Goal: Transaction & Acquisition: Purchase product/service

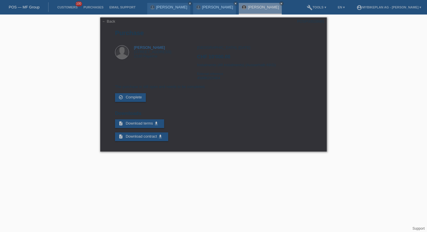
click at [26, 6] on link "POS — MF Group" at bounding box center [24, 7] width 31 height 4
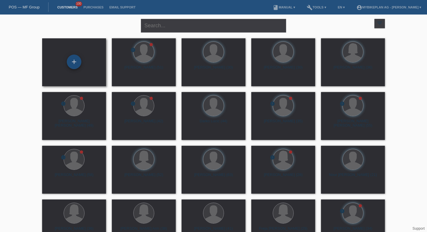
click at [70, 63] on div "+" at bounding box center [74, 62] width 15 height 15
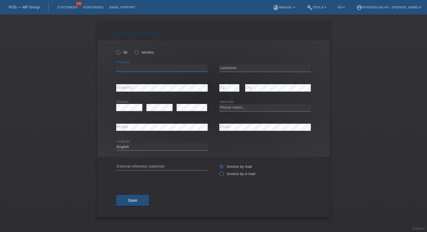
click at [154, 66] on input "text" at bounding box center [162, 68] width 92 height 7
paste input "Diana"
type input "Diana"
click at [240, 65] on input "text" at bounding box center [265, 68] width 92 height 7
paste input "Ferreira"
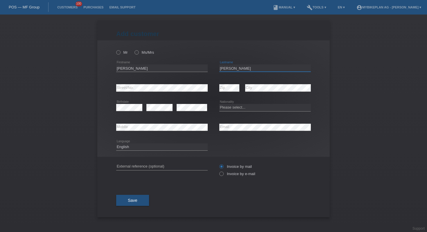
type input "Ferreira"
click at [183, 133] on div "error Mobile" at bounding box center [162, 128] width 92 height 20
click at [146, 166] on input "text" at bounding box center [162, 166] width 92 height 7
paste input "45975057765"
type input "45975057765"
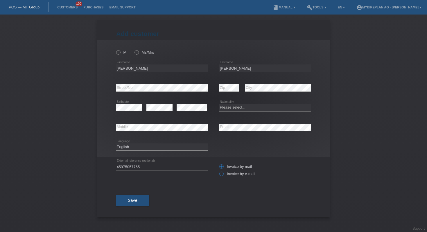
click at [224, 174] on label "Invoice by e-mail" at bounding box center [237, 174] width 36 height 4
click at [223, 174] on input "Invoice by e-mail" at bounding box center [221, 175] width 4 height 7
radio input "true"
click at [134, 49] on icon at bounding box center [134, 49] width 0 height 0
click at [135, 53] on input "Ms/Mrs" at bounding box center [137, 52] width 4 height 4
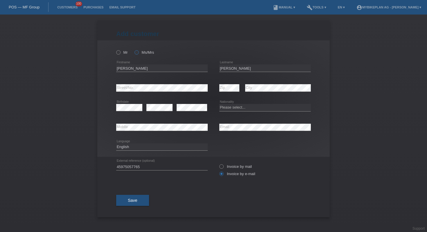
radio input "true"
click at [134, 203] on span "Save" at bounding box center [133, 200] width 10 height 5
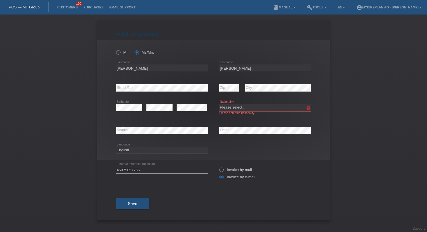
click at [256, 108] on select "Please select... Switzerland Austria Germany Liechtenstein ------------ Afghani…" at bounding box center [265, 107] width 92 height 7
click at [232, 106] on select "Please select... Switzerland Austria Germany Liechtenstein ------------ Afghani…" at bounding box center [265, 107] width 92 height 7
select select "PT"
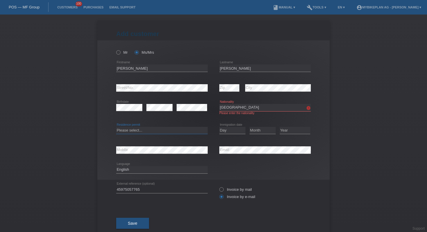
click at [177, 133] on select "Please select... C B B - Refugee status Other" at bounding box center [162, 130] width 92 height 7
select select "C"
click at [229, 131] on select "Day 01 02 03 04 05 06 07 08 09 10 11" at bounding box center [232, 130] width 26 height 7
select select "29"
click at [255, 133] on select "Month 01 02 03 04 05 06 07 08 09 10 11" at bounding box center [263, 130] width 26 height 7
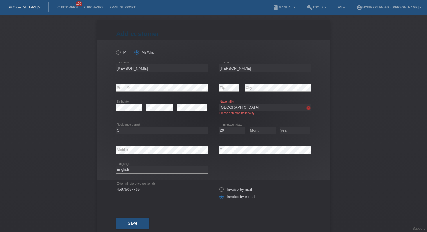
select select "12"
click at [289, 131] on select "Year 2025 2024 2023 2022 2021 2020 2019 2018 2017 2016 2015 2014 2013 2012 2011…" at bounding box center [295, 130] width 31 height 7
select select "1993"
click at [120, 220] on button "Save" at bounding box center [132, 223] width 33 height 11
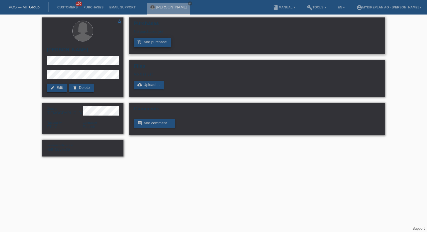
click at [152, 40] on link "add_shopping_cart Add purchase" at bounding box center [152, 42] width 37 height 9
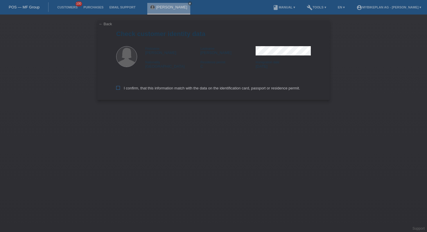
click at [135, 90] on label "I confirm, that this information match with the data on the identification card…" at bounding box center [208, 88] width 184 height 4
click at [120, 90] on input "I confirm, that this information match with the data on the identification card…" at bounding box center [118, 88] width 4 height 4
checkbox input "true"
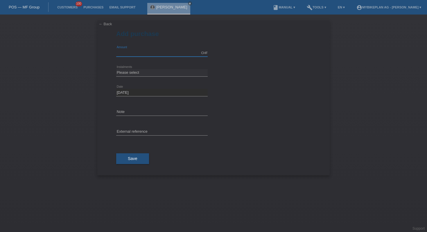
click at [131, 53] on input "text" at bounding box center [162, 52] width 92 height 7
type input "9000.00"
click at [151, 71] on select "Please select 6 instalments 12 instalments 18 instalments 24 instalments 36 ins…" at bounding box center [162, 72] width 92 height 7
select select "488"
click at [151, 134] on input "text" at bounding box center [162, 131] width 92 height 7
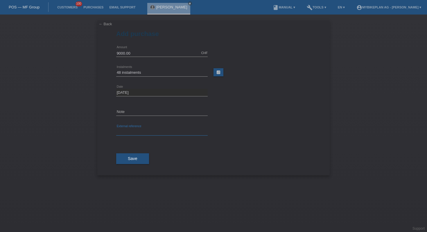
paste input "45975057765"
type input "45975057765"
click at [137, 161] on button "Save" at bounding box center [132, 158] width 33 height 11
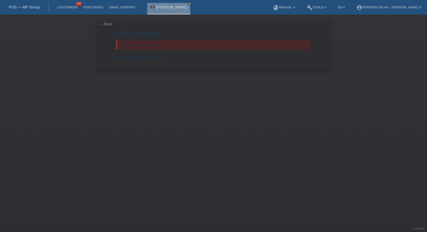
click at [31, 7] on link "POS — MF Group" at bounding box center [24, 7] width 31 height 4
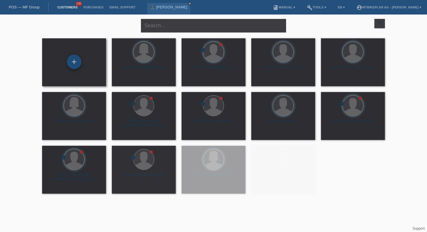
click at [72, 58] on div "+" at bounding box center [74, 62] width 15 height 15
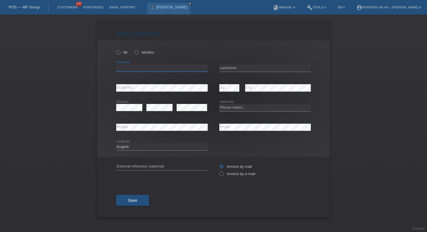
click at [156, 69] on input "text" at bounding box center [162, 68] width 92 height 7
paste input "[PERSON_NAME]"
type input "[PERSON_NAME]"
click at [228, 65] on input "text" at bounding box center [265, 68] width 92 height 7
paste input "[PERSON_NAME]"
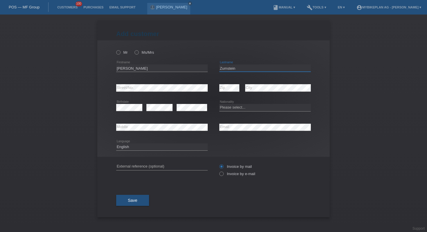
type input "Zumstein"
click at [247, 107] on select "Please select... Switzerland Austria Germany Liechtenstein ------------ Afghani…" at bounding box center [265, 107] width 92 height 7
select select "CH"
click at [175, 168] on input "text" at bounding box center [162, 166] width 92 height 7
paste input "46016348588"
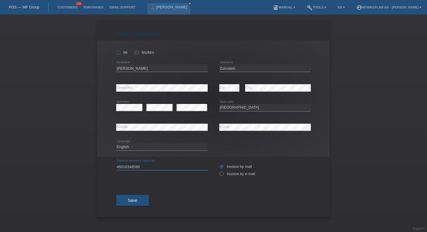
type input "46016348588"
click at [121, 54] on label "Mr" at bounding box center [122, 52] width 12 height 4
click at [120, 54] on input "Mr" at bounding box center [118, 52] width 4 height 4
radio input "true"
click at [227, 176] on label "Invoice by e-mail" at bounding box center [237, 174] width 36 height 4
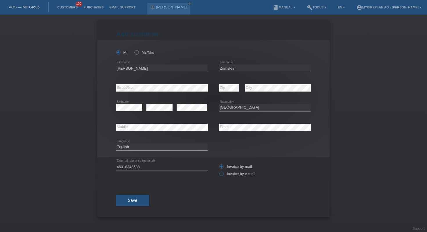
click at [223, 176] on input "Invoice by e-mail" at bounding box center [221, 175] width 4 height 7
radio input "true"
click at [147, 203] on button "Save" at bounding box center [132, 200] width 33 height 11
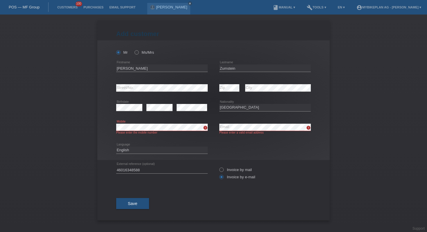
click at [109, 124] on div "Mr Ms/Mrs Thomas error Firstname Zumstein" at bounding box center [213, 100] width 233 height 120
click at [135, 201] on button "Save" at bounding box center [132, 203] width 33 height 11
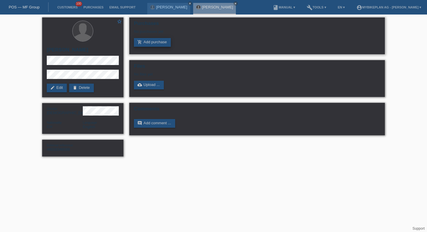
click at [142, 45] on link "add_shopping_cart Add purchase" at bounding box center [152, 42] width 37 height 9
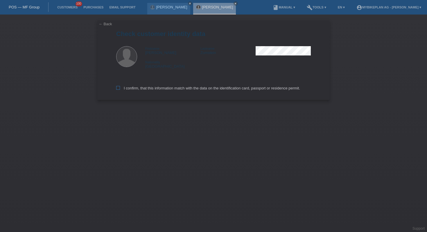
click at [164, 90] on label "I confirm, that this information match with the data on the identification card…" at bounding box center [208, 88] width 184 height 4
click at [120, 90] on input "I confirm, that this information match with the data on the identification card…" at bounding box center [118, 88] width 4 height 4
checkbox input "true"
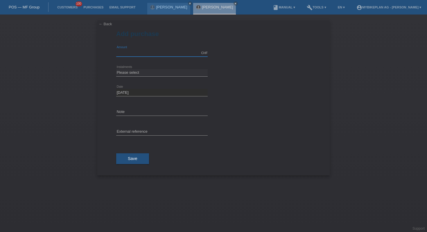
click at [142, 56] on input "text" at bounding box center [162, 52] width 92 height 7
type input "8499.00"
click at [159, 75] on select "Please select 6 instalments 12 instalments 18 instalments 24 instalments 36 ins…" at bounding box center [162, 72] width 92 height 7
select select "488"
click at [145, 132] on input "text" at bounding box center [162, 131] width 92 height 7
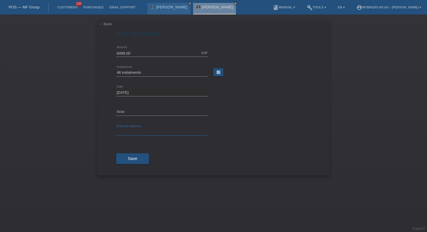
paste input "thomaszumstein4@gmail.com"
click at [150, 133] on input "thomaszumstein4@gmail.com" at bounding box center [162, 131] width 92 height 7
paste input "46016348588"
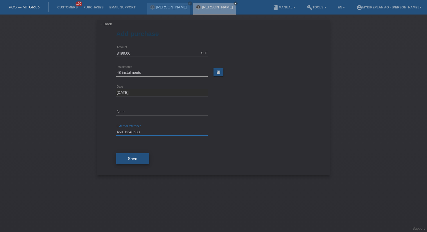
type input "46016348588"
click at [131, 159] on span "Save" at bounding box center [133, 158] width 10 height 5
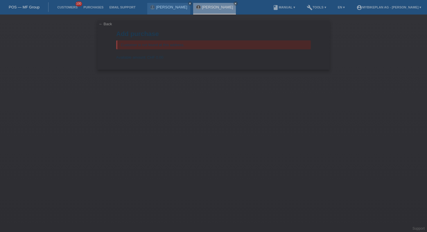
click at [23, 11] on div "POS — MF Group" at bounding box center [24, 7] width 49 height 10
click at [27, 10] on div "POS — MF Group" at bounding box center [24, 7] width 49 height 10
click at [33, 5] on link "POS — MF Group" at bounding box center [24, 7] width 31 height 4
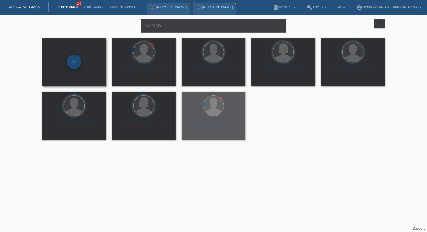
click at [72, 61] on div "+" at bounding box center [74, 62] width 15 height 15
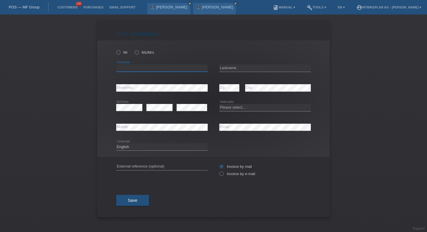
click at [185, 67] on input "text" at bounding box center [162, 68] width 92 height 7
paste input "[PERSON_NAME]"
type input "[PERSON_NAME]"
click at [252, 71] on input "text" at bounding box center [265, 68] width 92 height 7
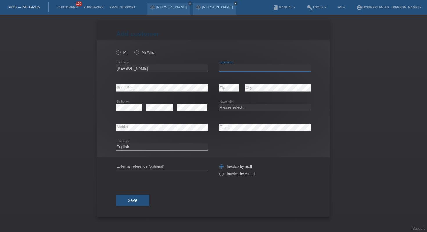
click at [252, 71] on input "text" at bounding box center [265, 68] width 92 height 7
paste input "[PERSON_NAME]"
type input "[PERSON_NAME]"
click at [246, 107] on select "Please select... [GEOGRAPHIC_DATA] [GEOGRAPHIC_DATA] [GEOGRAPHIC_DATA] [GEOGRAP…" at bounding box center [265, 107] width 92 height 7
select select "CH"
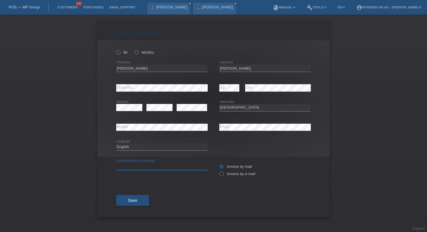
click at [145, 166] on input "text" at bounding box center [162, 166] width 92 height 7
paste input "45980296595"
type input "45980296595"
click at [227, 176] on label "Invoice by e-mail" at bounding box center [237, 174] width 36 height 4
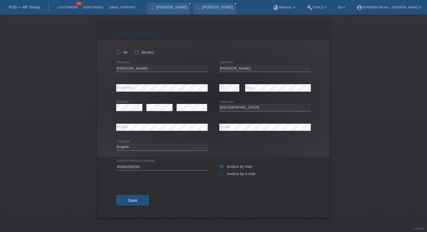
click at [223, 176] on input "Invoice by e-mail" at bounding box center [221, 175] width 4 height 7
radio input "true"
click at [115, 49] on icon at bounding box center [115, 49] width 0 height 0
click at [118, 54] on input "Mr" at bounding box center [118, 52] width 4 height 4
radio input "true"
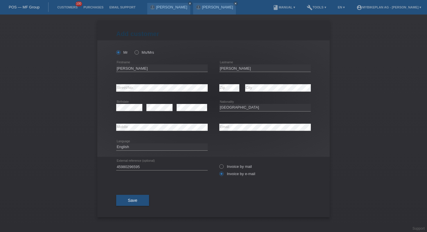
click at [139, 55] on div "Mr Ms/Mrs" at bounding box center [162, 53] width 92 height 12
click at [139, 54] on label "Ms/Mrs" at bounding box center [144, 52] width 19 height 4
click at [138, 54] on input "Ms/Mrs" at bounding box center [137, 52] width 4 height 4
radio input "true"
click at [136, 199] on span "Save" at bounding box center [133, 200] width 10 height 5
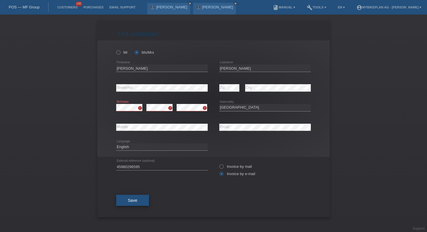
click at [129, 201] on span "Save" at bounding box center [133, 200] width 10 height 5
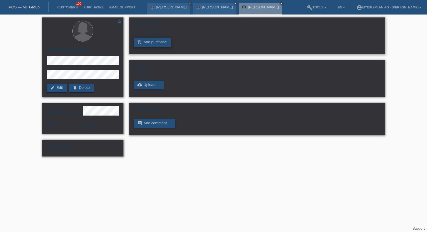
click at [157, 42] on link "add_shopping_cart Add purchase" at bounding box center [152, 42] width 37 height 9
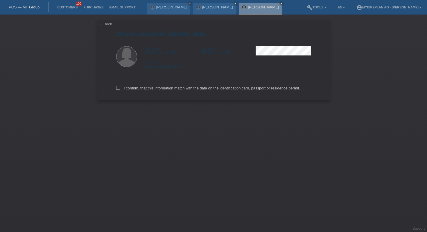
click at [212, 85] on div "I confirm, that this information match with the data on the identification card…" at bounding box center [213, 87] width 195 height 26
click at [211, 89] on label "I confirm, that this information match with the data on the identification card…" at bounding box center [208, 88] width 184 height 4
click at [120, 89] on input "I confirm, that this information match with the data on the identification card…" at bounding box center [118, 88] width 4 height 4
checkbox input "true"
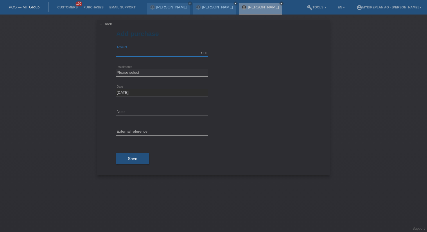
click at [133, 53] on input "text" at bounding box center [162, 52] width 92 height 7
type input "4299.00"
click at [150, 74] on select "Please select 6 instalments 12 instalments 18 instalments 24 instalments 36 ins…" at bounding box center [162, 72] width 92 height 7
select select "487"
click at [148, 128] on input "text" at bounding box center [162, 131] width 92 height 7
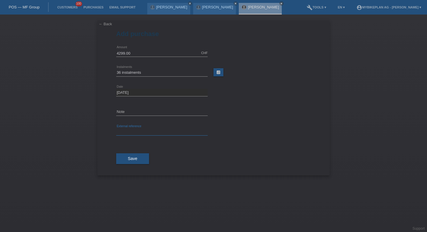
paste input "45980296595"
type input "45980296595"
click at [124, 158] on button "Save" at bounding box center [132, 158] width 33 height 11
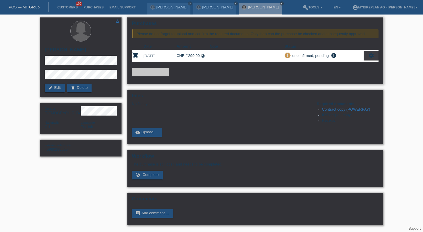
click at [377, 56] on div "settings" at bounding box center [371, 55] width 15 height 9
click at [370, 57] on icon "settings" at bounding box center [371, 55] width 6 height 6
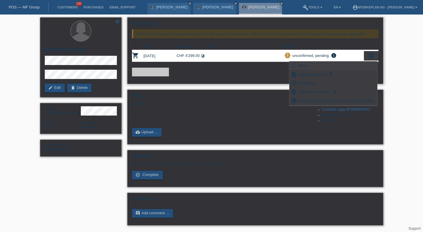
click at [312, 66] on div "fullscreen Show" at bounding box center [334, 66] width 88 height 9
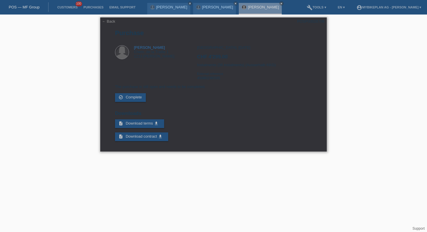
click at [309, 22] on div "POSP00028708" at bounding box center [310, 21] width 27 height 4
copy div "POSP00028708"
